Goal: Obtain resource: Download file/media

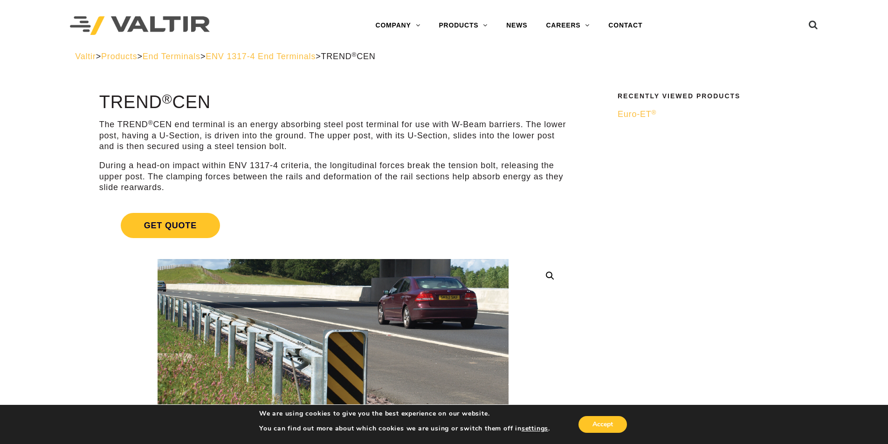
drag, startPoint x: 779, startPoint y: 60, endPoint x: 779, endPoint y: 54, distance: 6.5
click at [779, 58] on div "Valtir > Products > End Terminals > ENV 1317-4 End Terminals > TREND ® CEN" at bounding box center [444, 56] width 738 height 11
click at [778, 38] on div at bounding box center [778, 25] width 81 height 51
drag, startPoint x: 723, startPoint y: 35, endPoint x: 669, endPoint y: 92, distance: 77.8
click at [722, 39] on div "Menu COMPANY ABOUT VALTIR OUR HISTORY RENTALS INTERNATIONAL PRODUCTS BARRICADES…" at bounding box center [509, 25] width 457 height 51
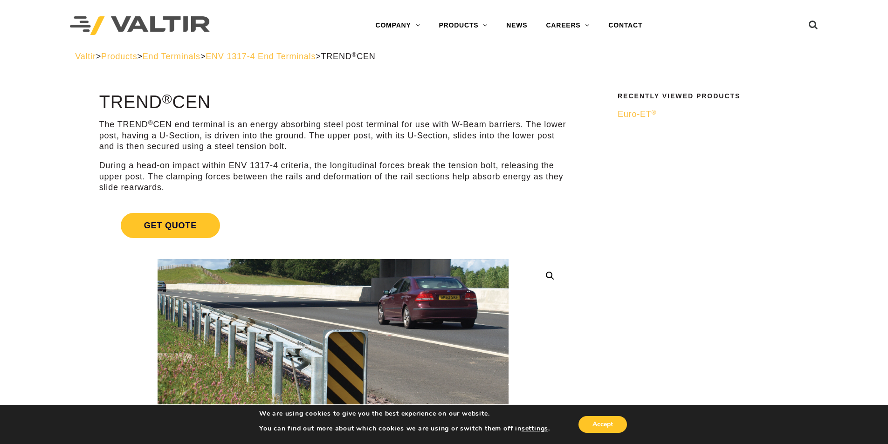
click at [168, 150] on p "The TREND ® CEN end terminal is an energy absorbing steel post terminal for use…" at bounding box center [333, 135] width 468 height 33
drag, startPoint x: 756, startPoint y: 47, endPoint x: 758, endPoint y: 0, distance: 46.7
click at [755, 42] on div at bounding box center [778, 25] width 81 height 51
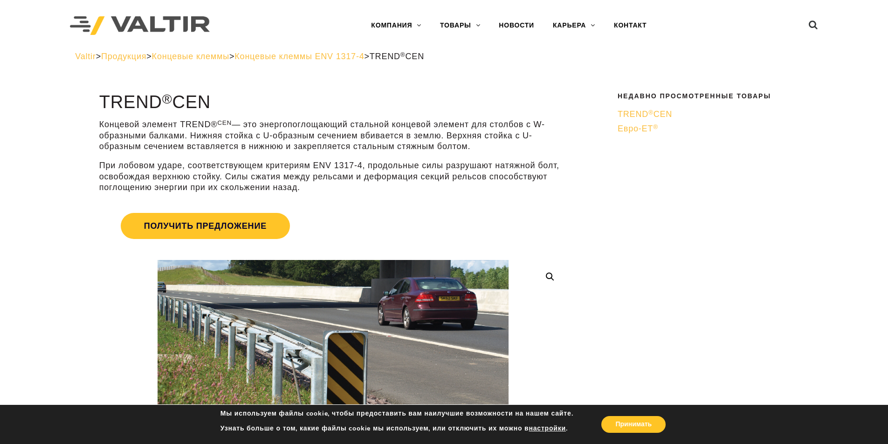
click at [281, 133] on font "— это энергопоглощающий стальной концевой элемент для столбов с W-образными бал…" at bounding box center [322, 135] width 446 height 31
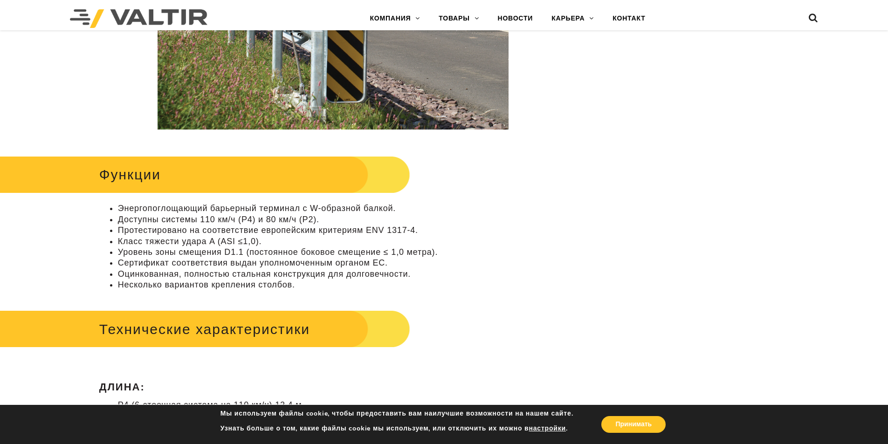
scroll to position [327, 0]
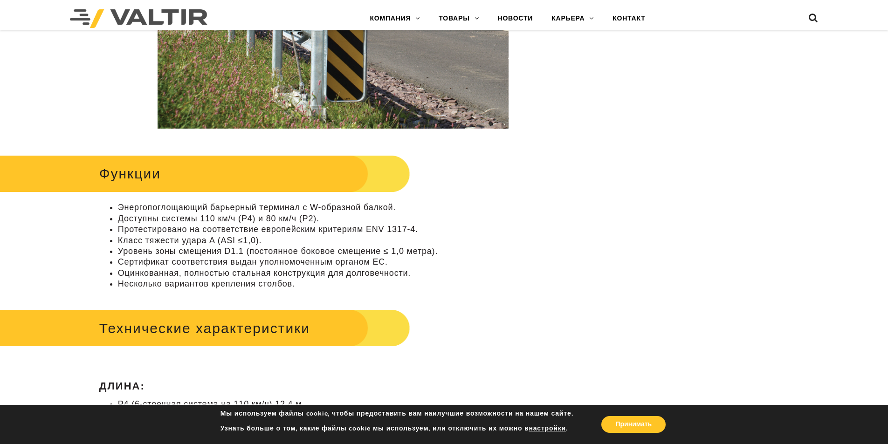
click at [483, 247] on li "Уровень зоны смещения D1.1 (постоянное боковое смещение ≤ 1,0 метра)." at bounding box center [342, 251] width 449 height 11
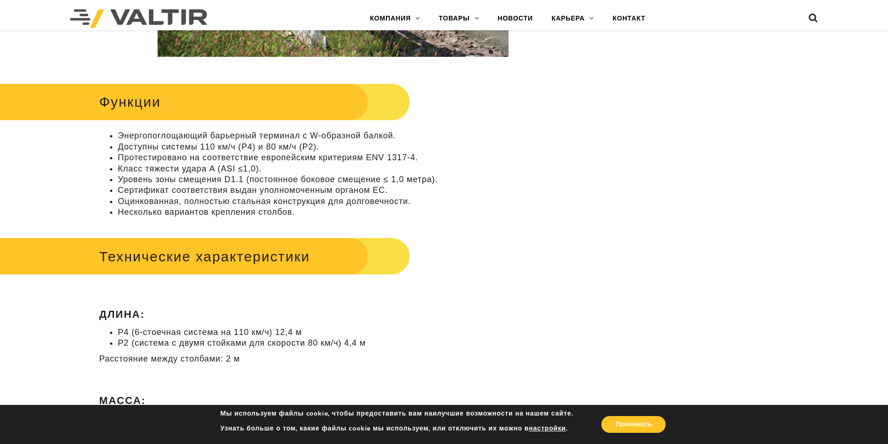
scroll to position [421, 0]
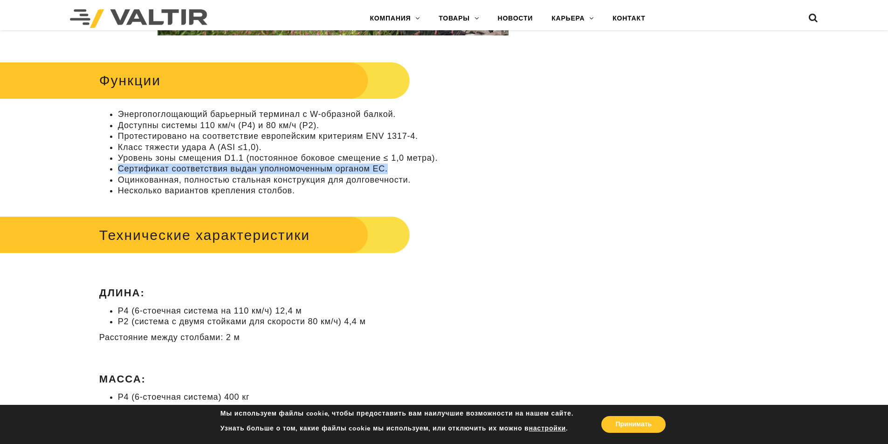
drag, startPoint x: 119, startPoint y: 168, endPoint x: 441, endPoint y: 168, distance: 321.7
click at [441, 168] on li "Сертификат соответствия выдан уполномоченным органом ЕС." at bounding box center [342, 169] width 449 height 11
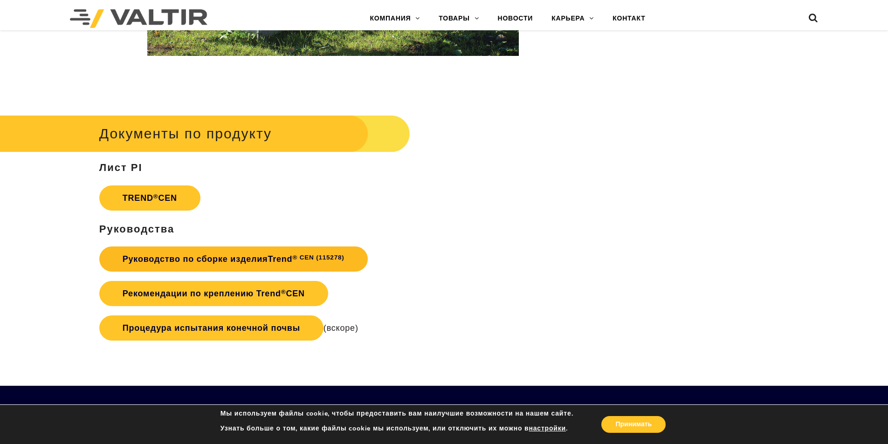
scroll to position [1726, 0]
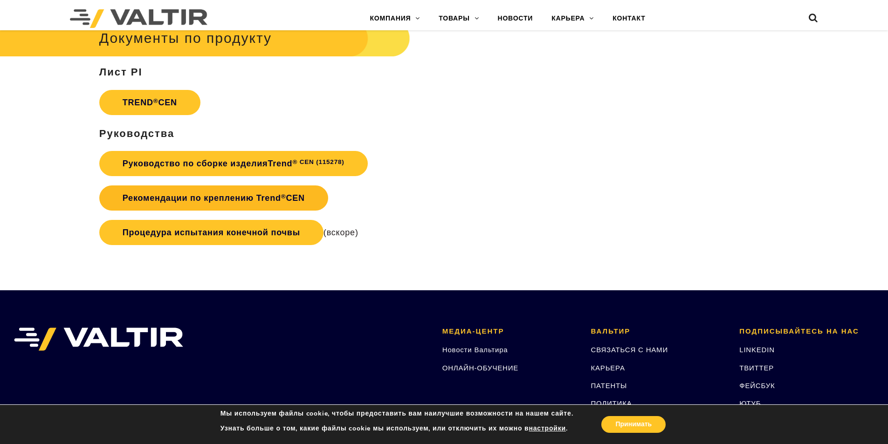
click at [222, 197] on font "Рекомендации по креплению Trend" at bounding box center [202, 197] width 159 height 9
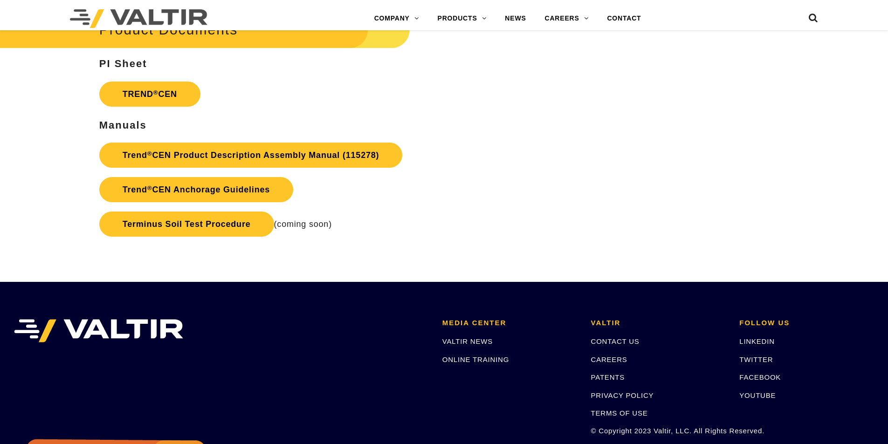
scroll to position [1726, 0]
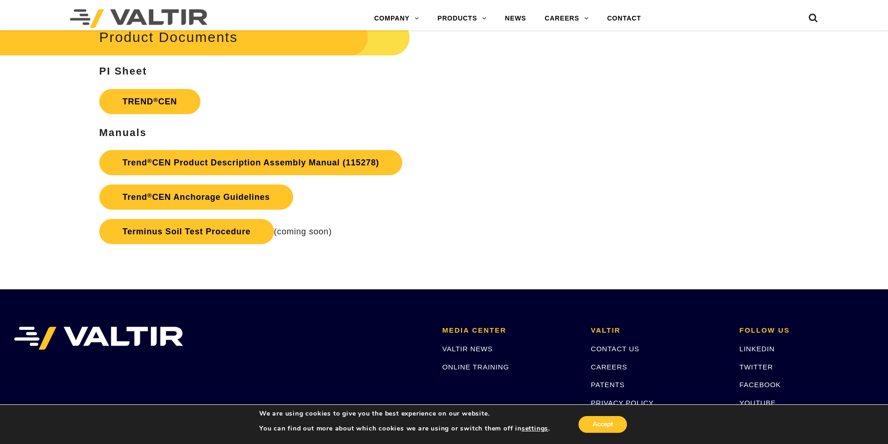
drag, startPoint x: 340, startPoint y: 235, endPoint x: 342, endPoint y: 212, distance: 22.5
click at [340, 232] on p "Trend ® CEN Product Description Assembly Manual (115278) Trend ® CEN Anchorage …" at bounding box center [333, 197] width 468 height 104
click at [253, 198] on link "Trend ® CEN Anchorage Guidelines" at bounding box center [196, 197] width 194 height 25
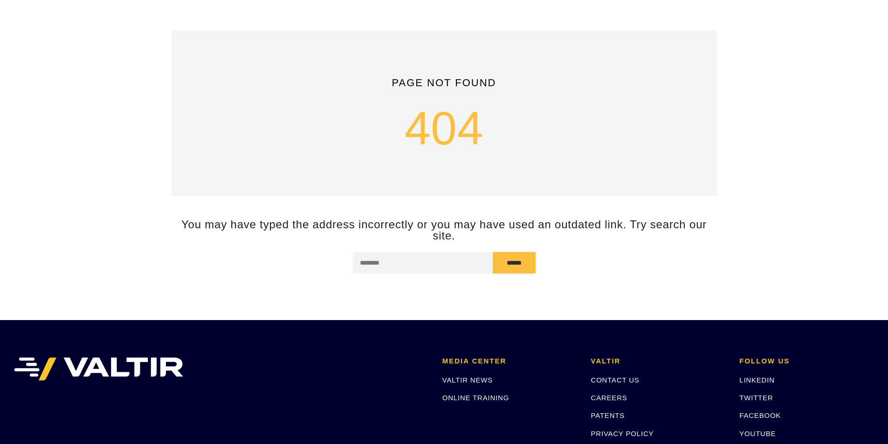
scroll to position [47, 0]
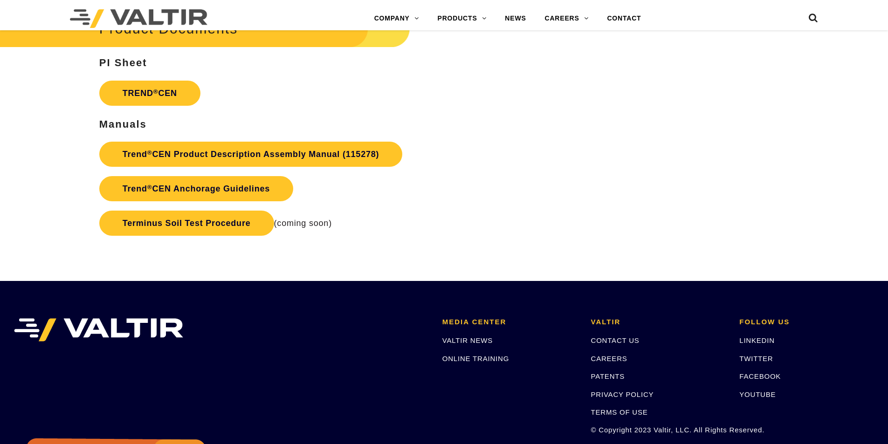
scroll to position [1726, 0]
